Goal: Check status: Check status

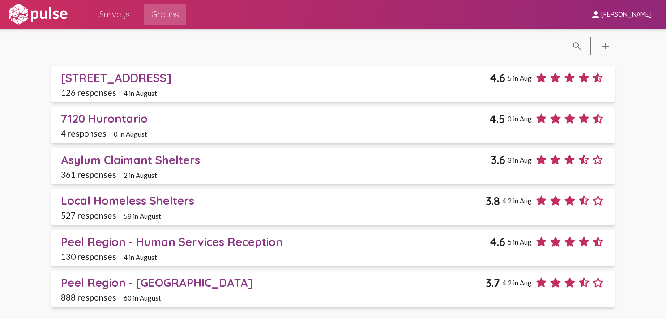
click at [116, 16] on span "Surveys" at bounding box center [114, 14] width 30 height 16
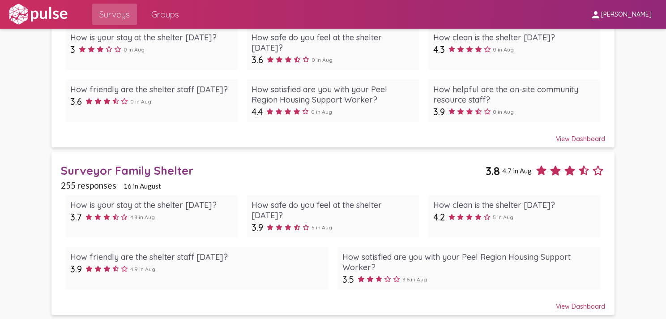
scroll to position [1577, 0]
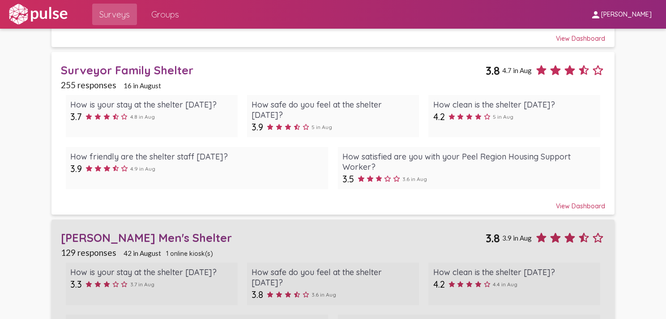
click at [156, 230] on div "[PERSON_NAME] Men's Shelter" at bounding box center [273, 237] width 425 height 14
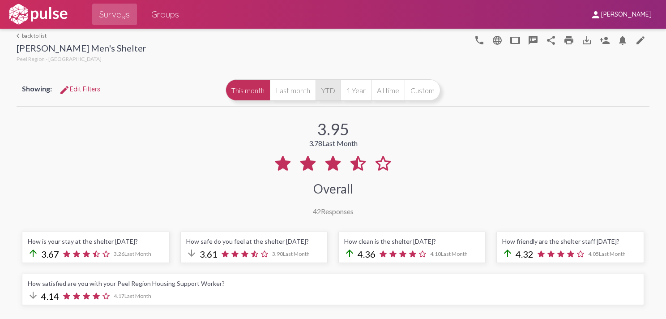
click at [330, 92] on button "YTD" at bounding box center [327, 89] width 25 height 21
click at [240, 90] on button "This month" at bounding box center [248, 89] width 44 height 21
click at [323, 95] on button "YTD" at bounding box center [327, 89] width 25 height 21
